Goal: Task Accomplishment & Management: Use online tool/utility

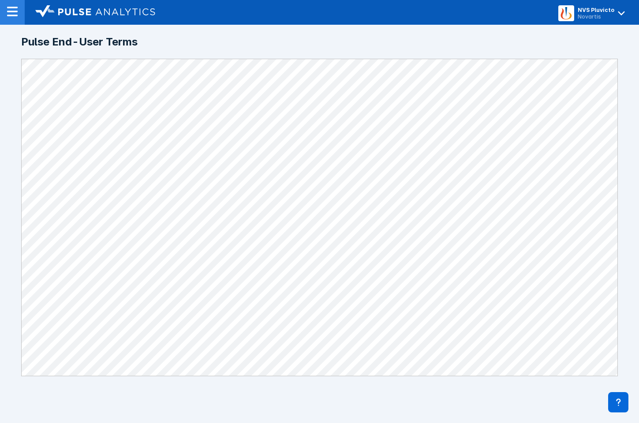
click at [19, 15] on div at bounding box center [12, 12] width 25 height 25
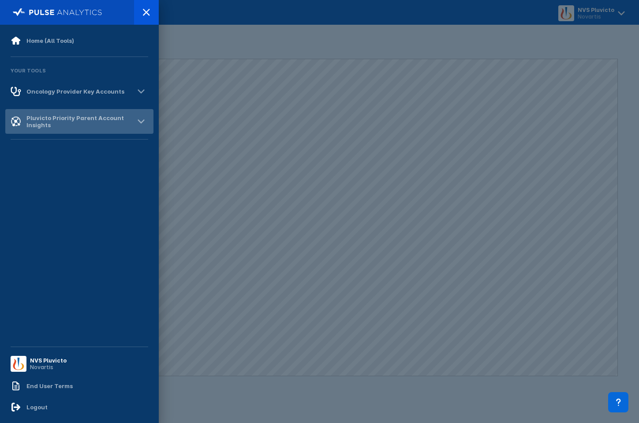
click at [51, 110] on div "Pluvicto Priority Parent Account Insights" at bounding box center [79, 121] width 148 height 25
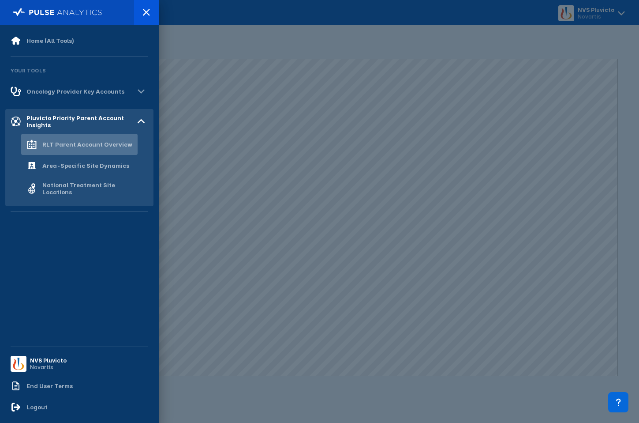
click at [57, 148] on div "RLT Parent Account Overview" at bounding box center [79, 144] width 106 height 11
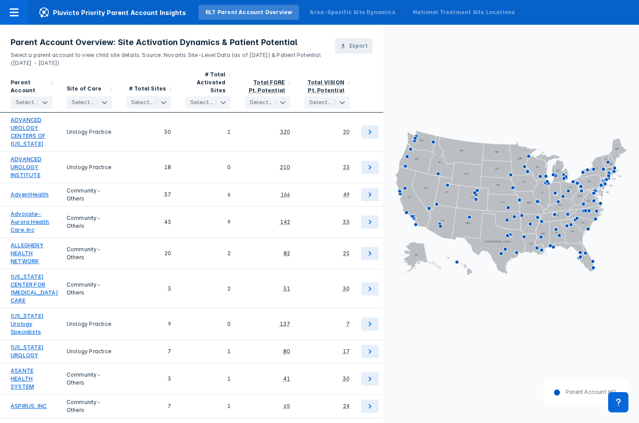
click at [354, 48] on span "Export" at bounding box center [358, 46] width 19 height 8
click at [11, 19] on div at bounding box center [14, 12] width 28 height 25
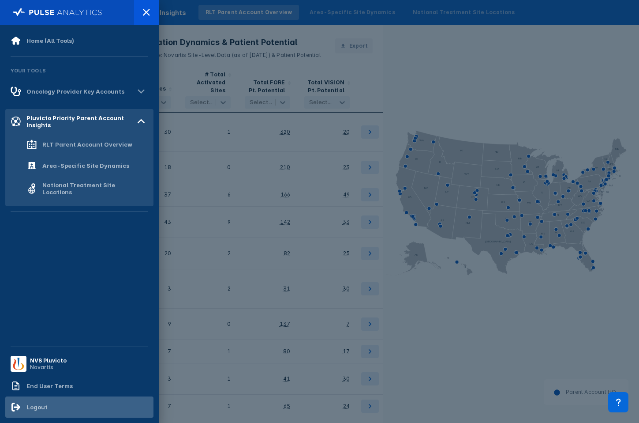
click at [51, 403] on div "Logout" at bounding box center [79, 406] width 148 height 21
